Goal: Navigation & Orientation: Find specific page/section

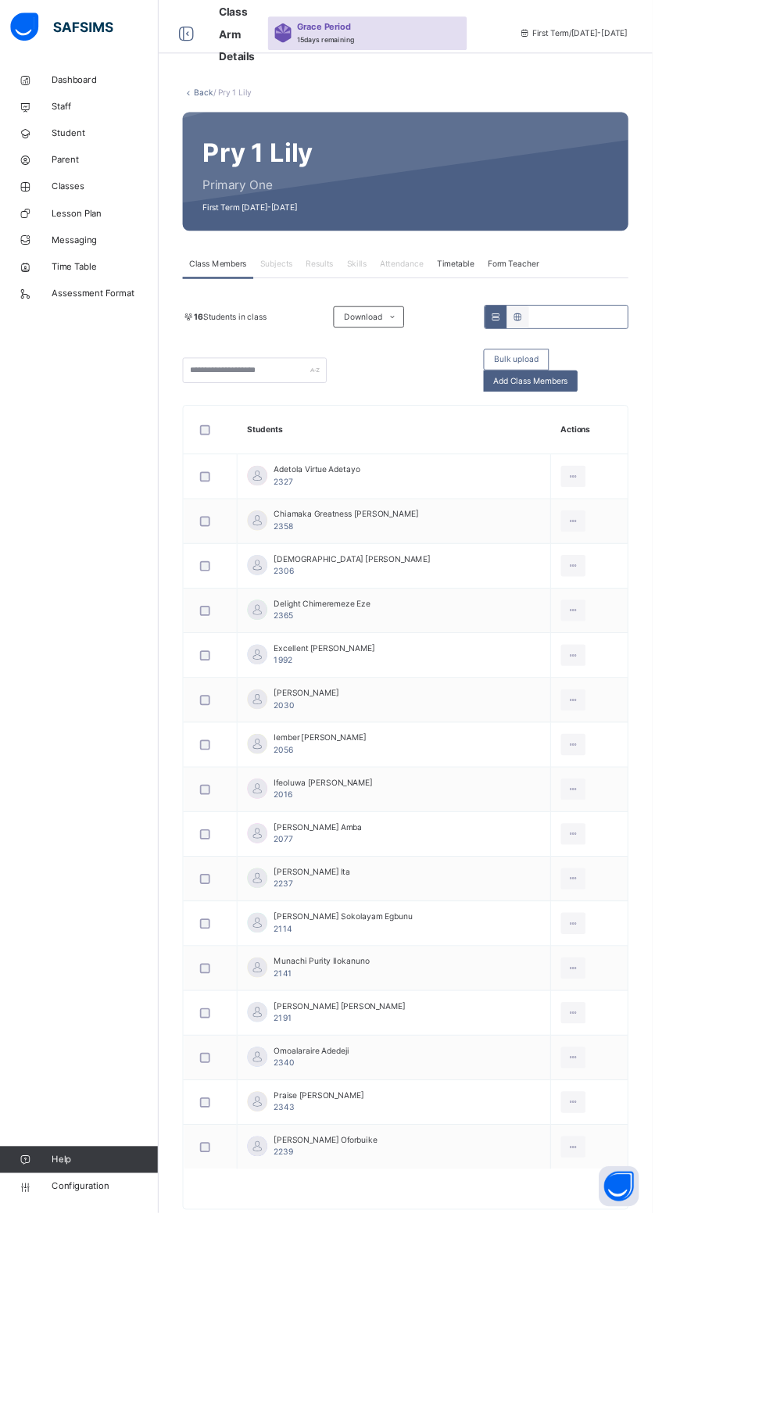
click at [74, 244] on span "Lesson Plan" at bounding box center [125, 250] width 125 height 16
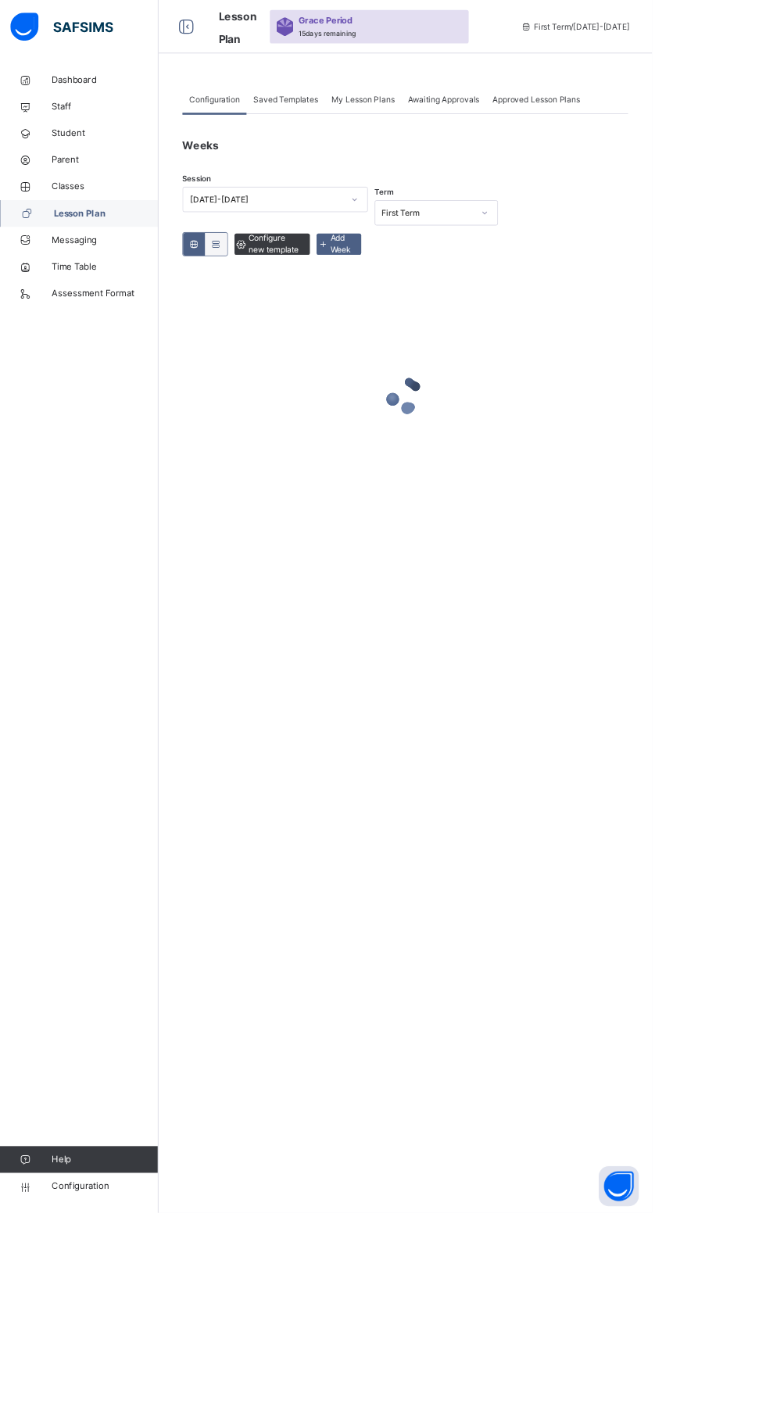
click at [68, 206] on link "Classes" at bounding box center [94, 218] width 188 height 31
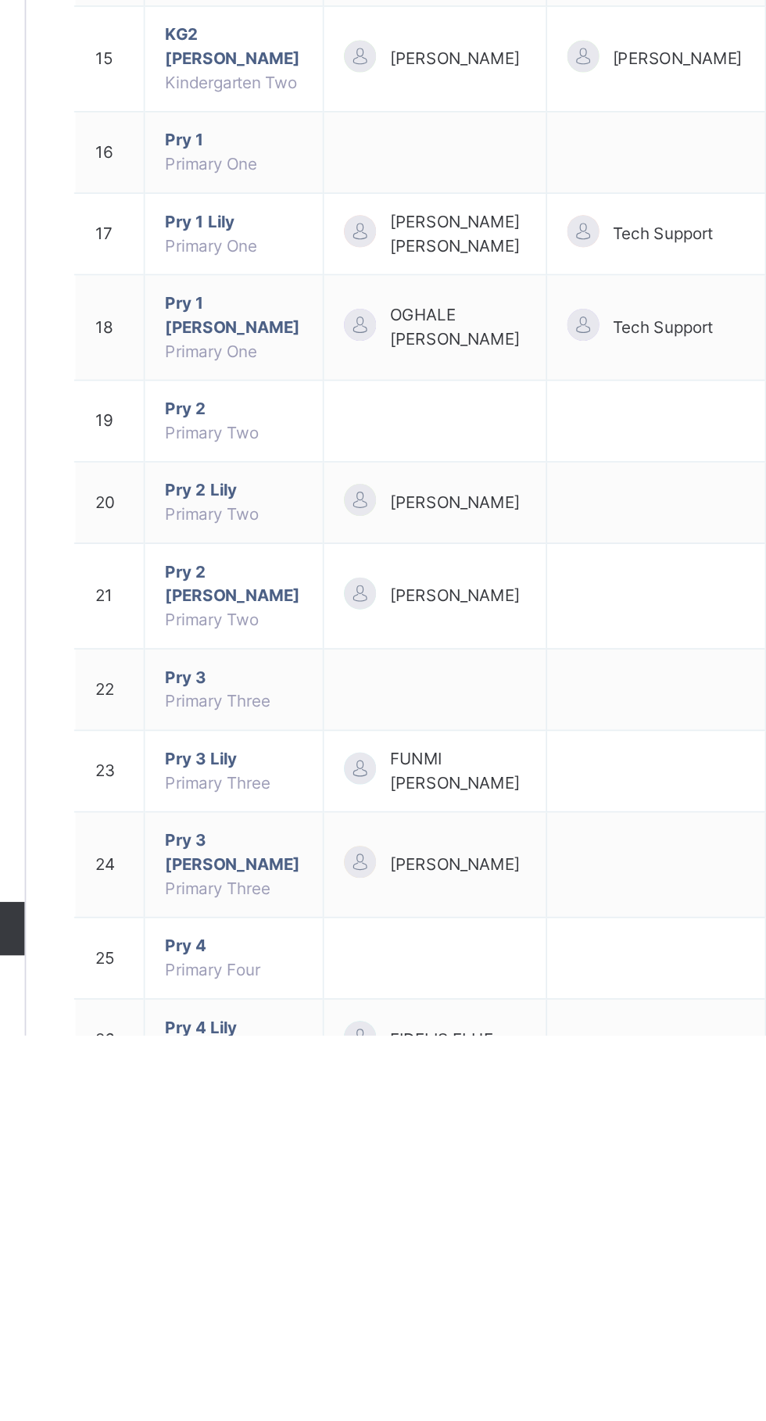
scroll to position [143, 0]
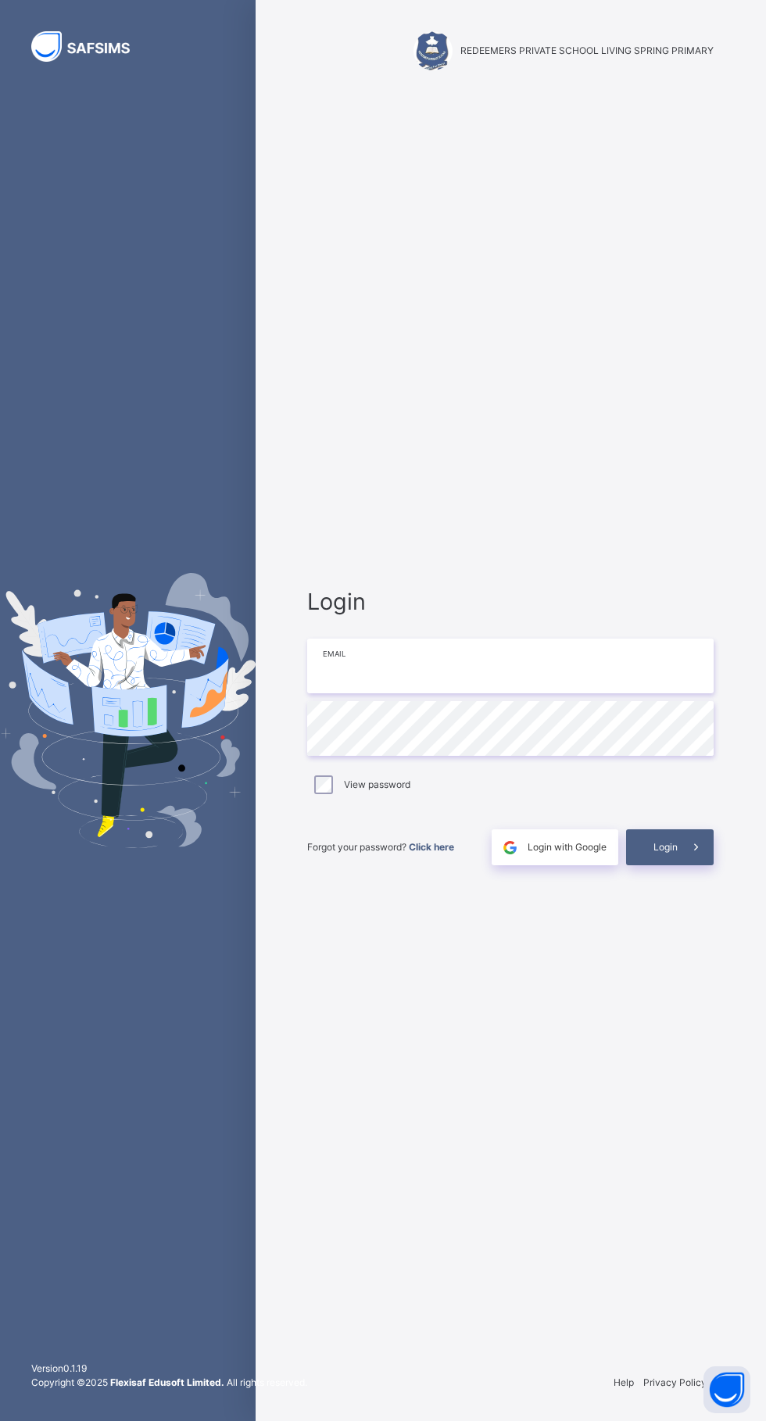
click at [540, 694] on input "email" at bounding box center [510, 666] width 407 height 55
type input "**********"
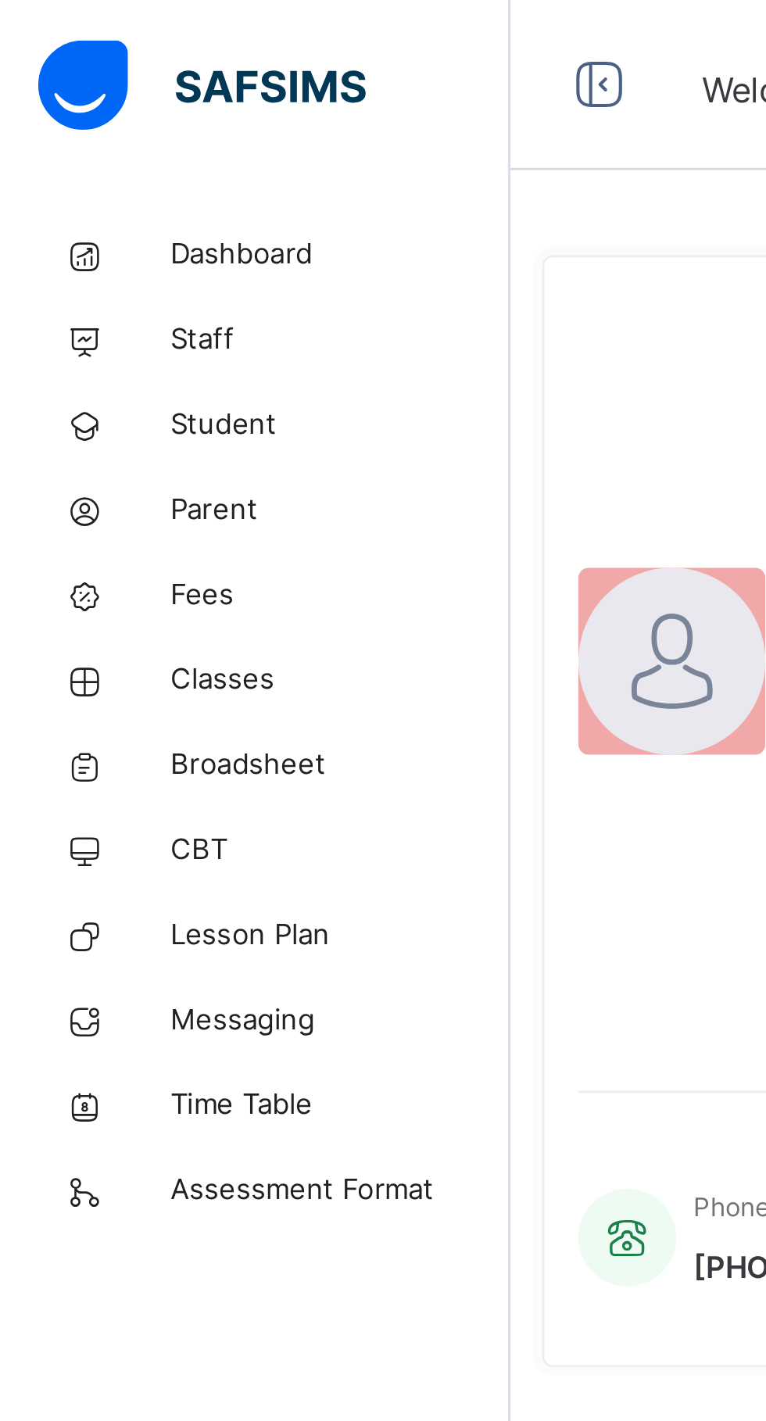
click at [81, 242] on span "Classes" at bounding box center [125, 250] width 125 height 16
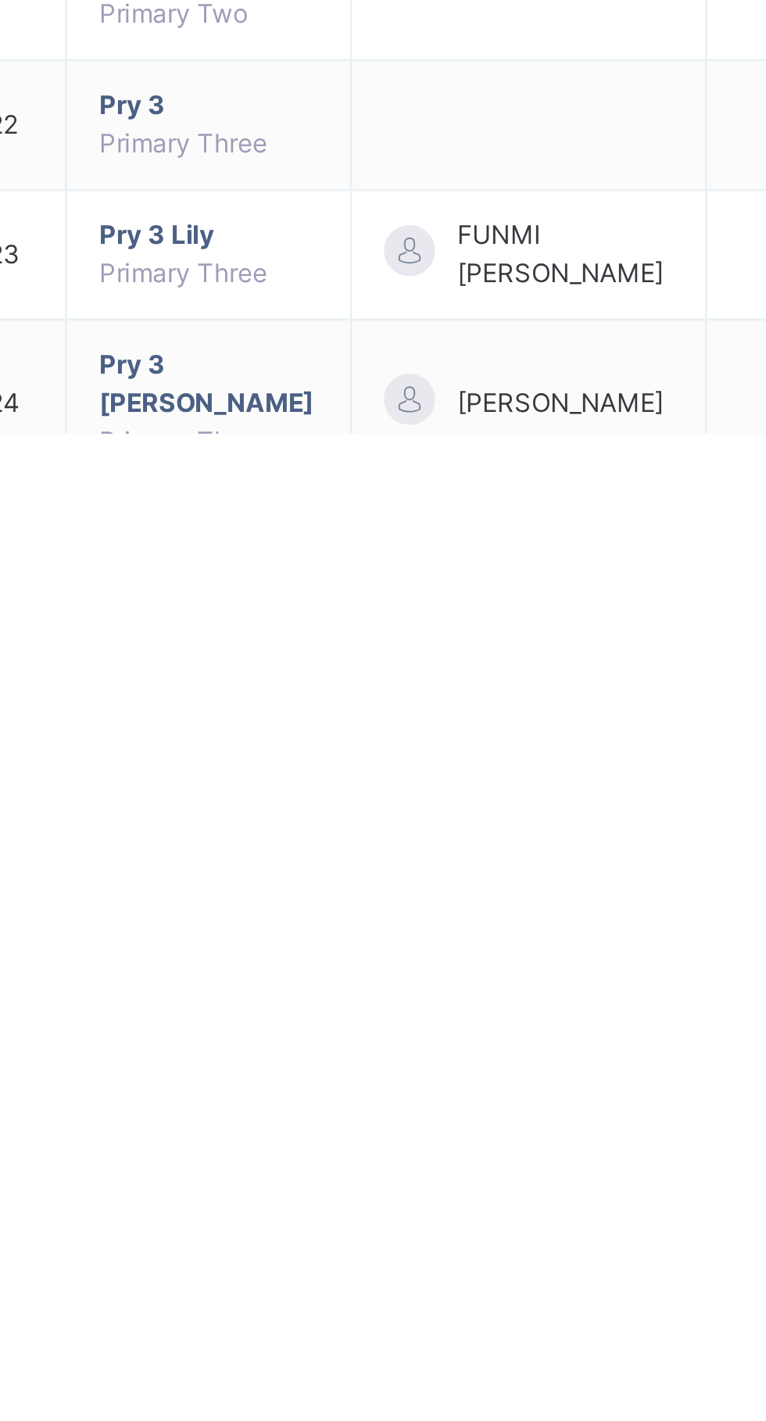
scroll to position [143, 0]
